Goal: Navigation & Orientation: Find specific page/section

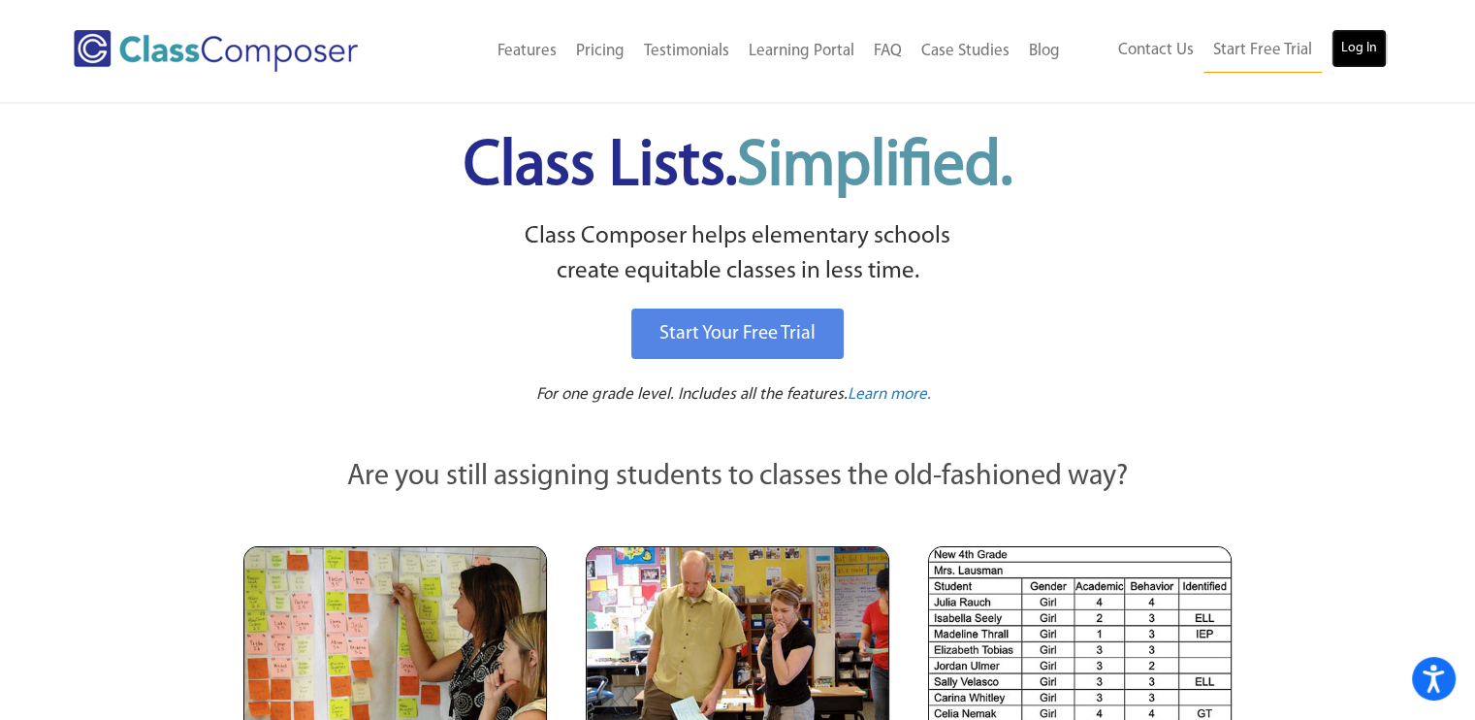
click at [1364, 52] on link "Log In" at bounding box center [1359, 48] width 55 height 39
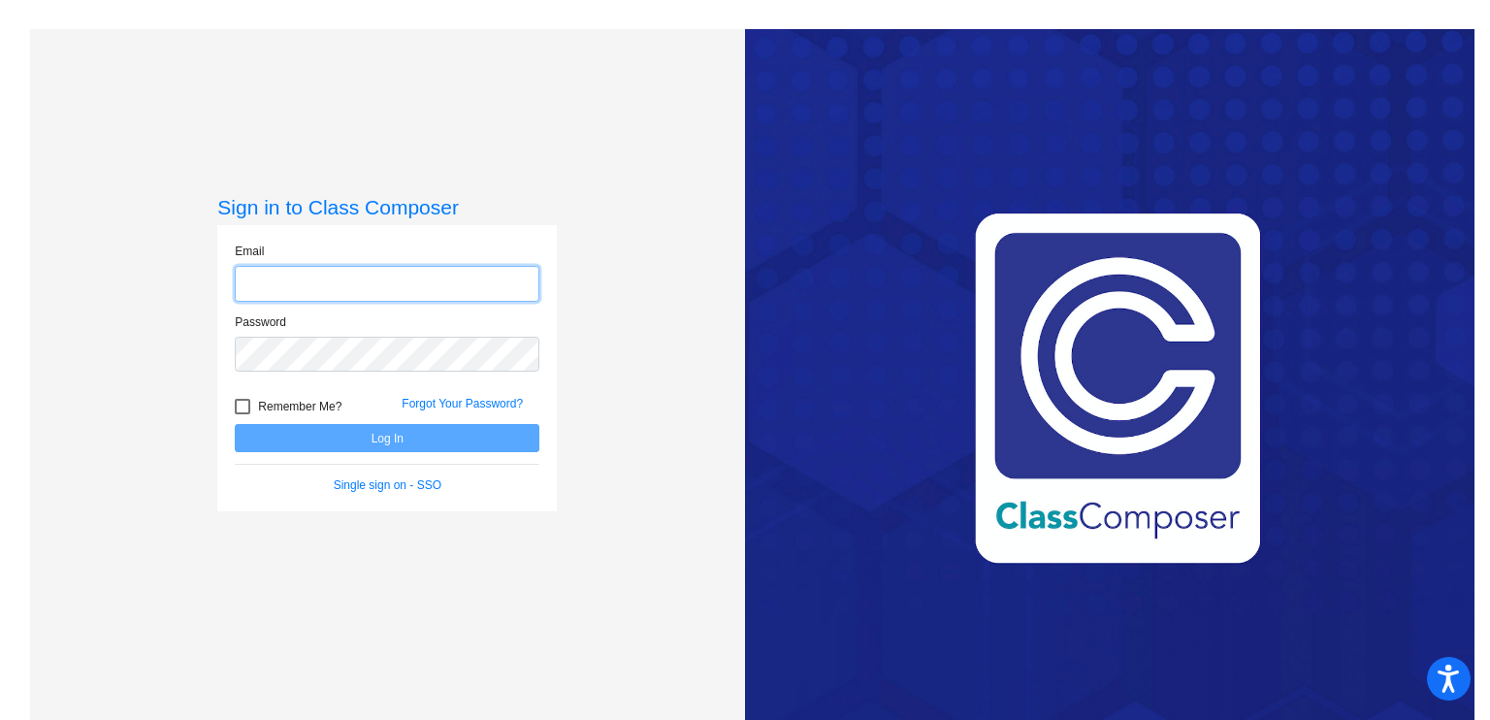
click at [406, 290] on input "email" at bounding box center [387, 284] width 305 height 36
type input "mbon@cuttensd.org"
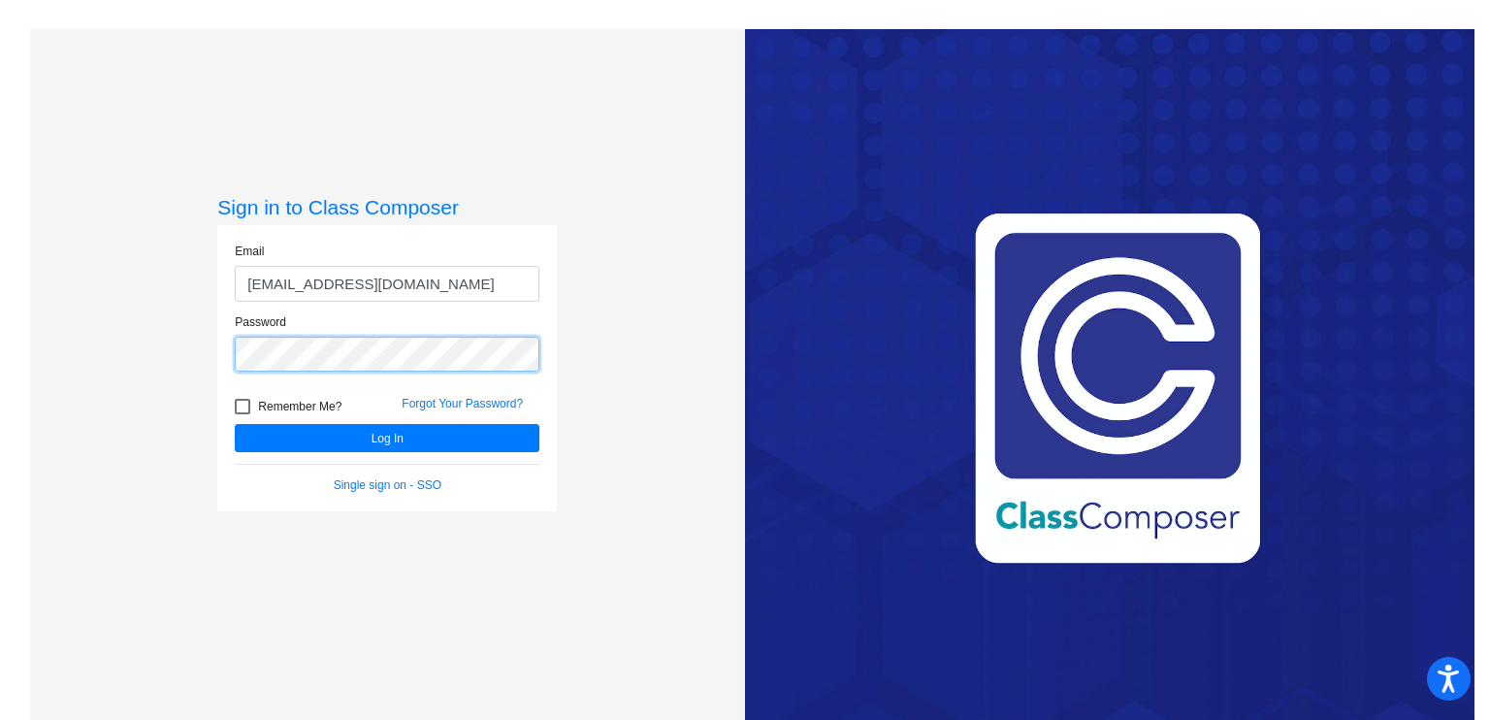
click at [235, 424] on button "Log In" at bounding box center [387, 438] width 305 height 28
click at [89, 335] on div "Sign in to Class Composer Email mbon@cuttensd.org Password Remember Me? Forgot …" at bounding box center [387, 389] width 715 height 720
click at [235, 424] on button "Log In" at bounding box center [387, 438] width 305 height 28
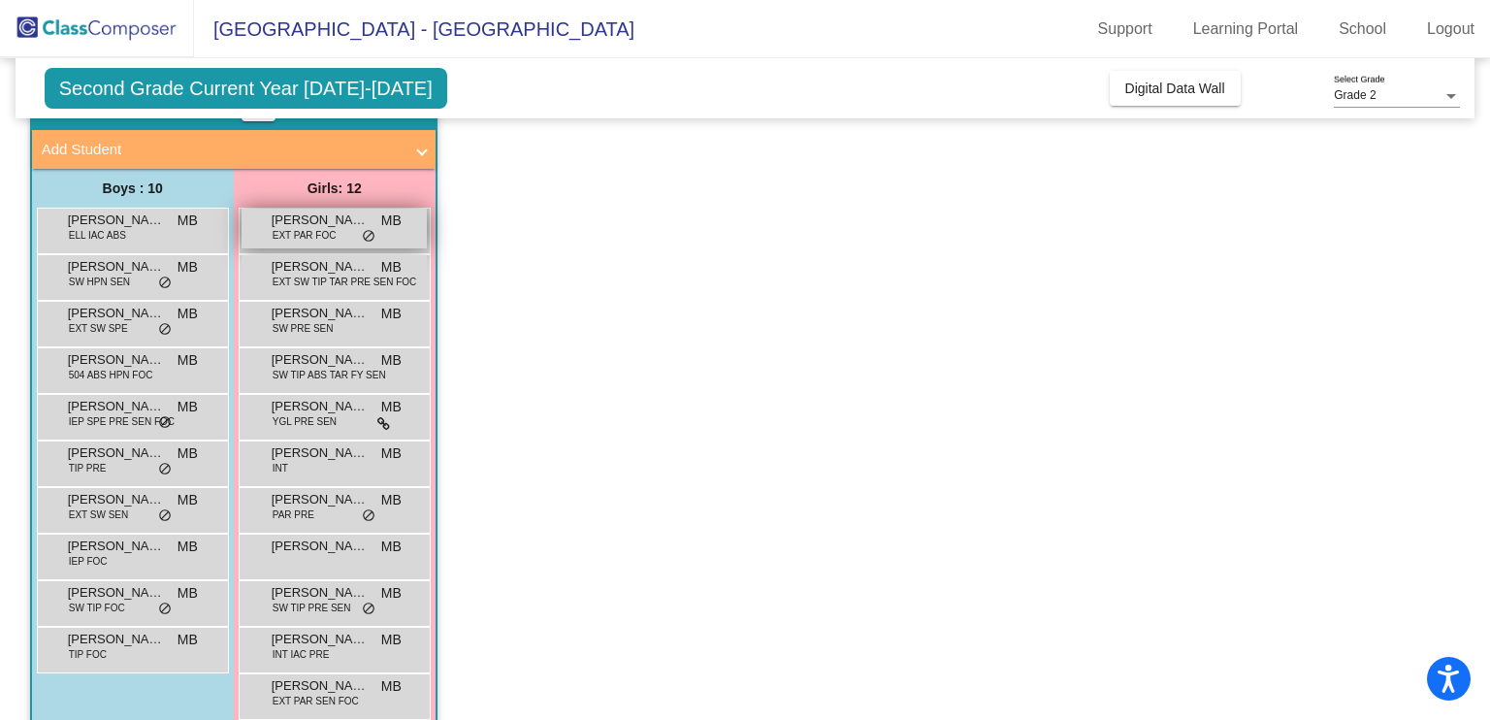
scroll to position [101, 0]
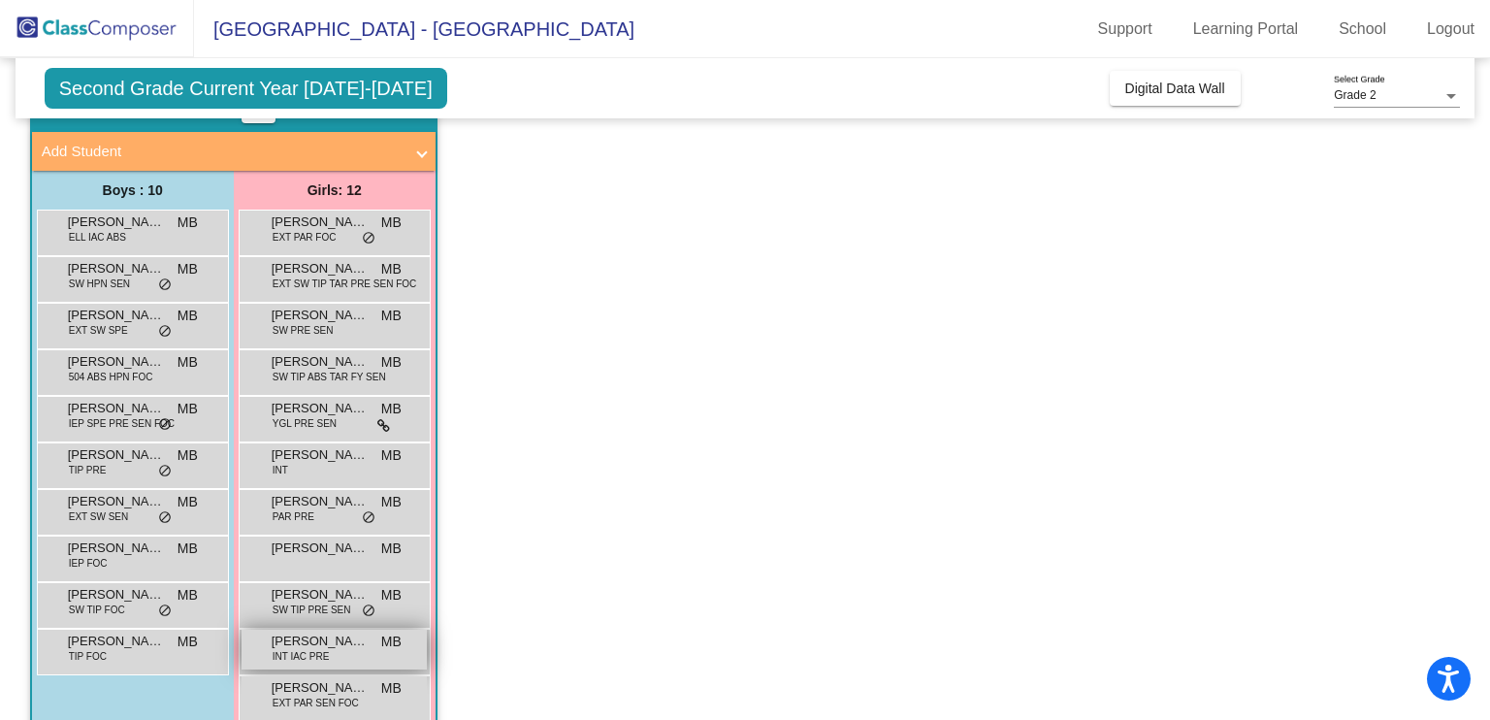
click at [306, 655] on span "INT IAC PRE" at bounding box center [301, 656] width 57 height 15
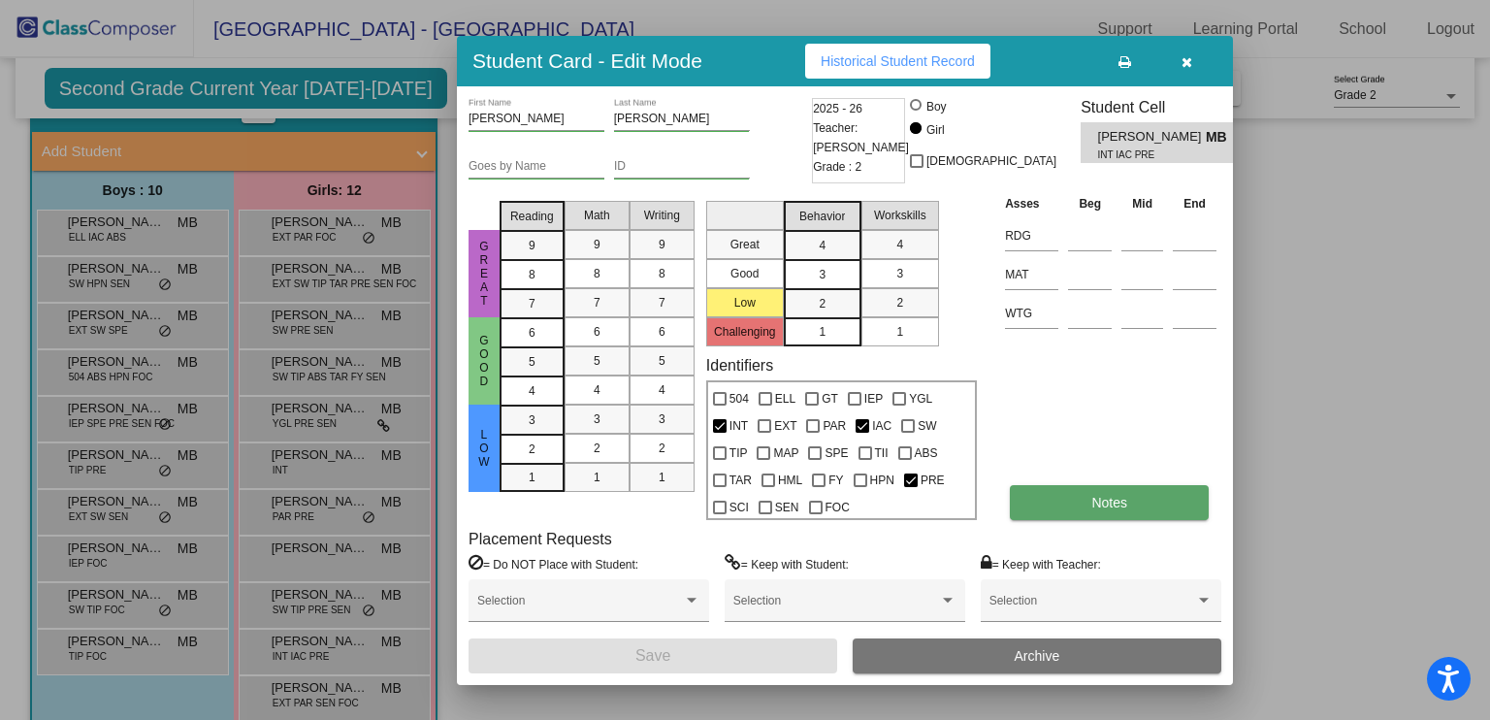
click at [1137, 496] on button "Notes" at bounding box center [1109, 502] width 199 height 35
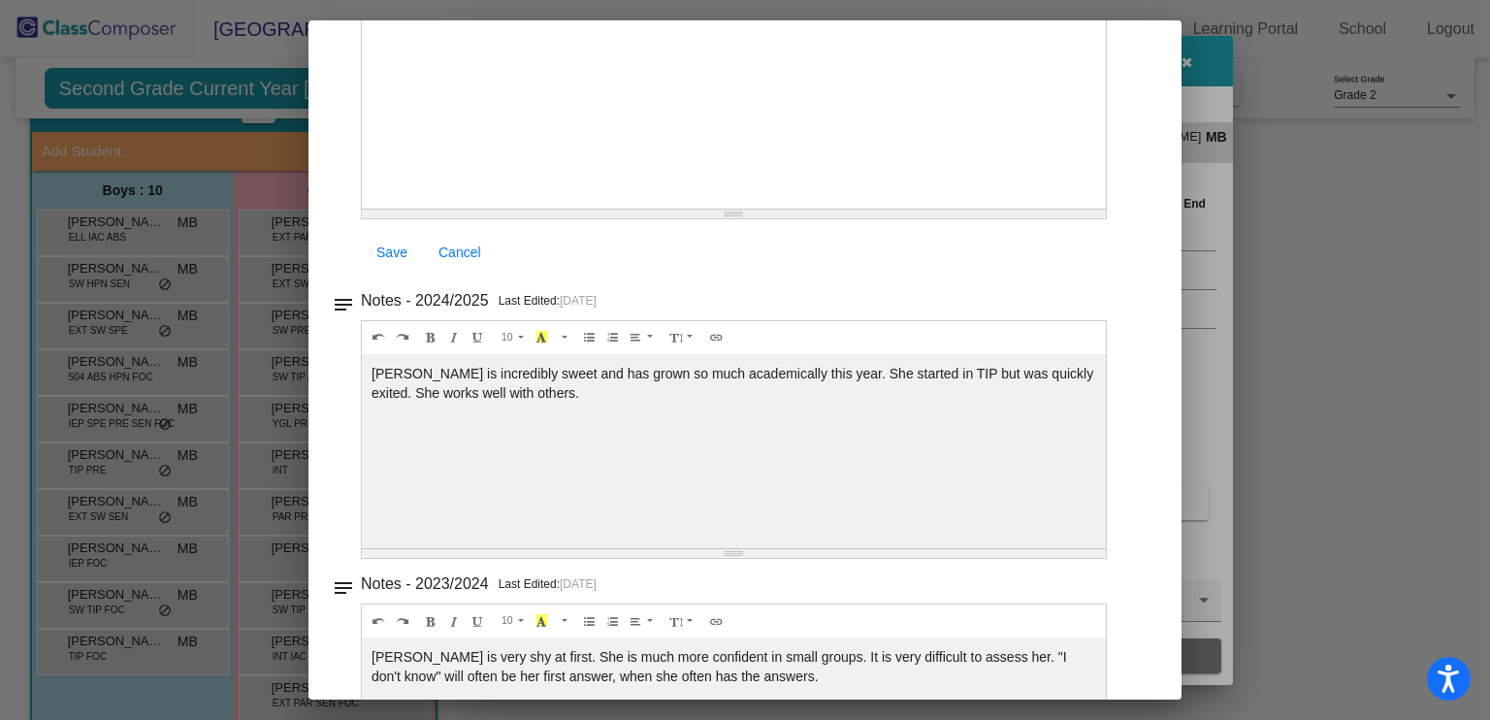
scroll to position [380, 0]
